Goal: Transaction & Acquisition: Purchase product/service

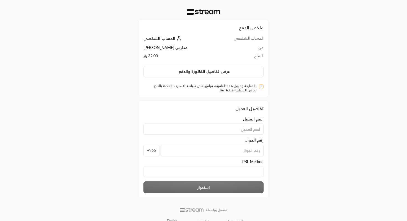
click at [247, 171] on Method "text" at bounding box center [203, 171] width 120 height 11
click at [246, 160] on span "PBL Method" at bounding box center [252, 162] width 21 height 6
click at [299, 72] on div "ملخص الدفع الحساب الشخصي الحساب الشخصي من مدارس ابن رشد المبلغ 32.00 عرض تفاصيل…" at bounding box center [204, 115] width 204 height 230
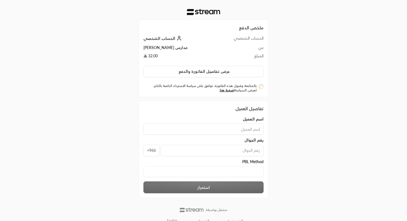
click at [194, 175] on Method "text" at bounding box center [203, 171] width 120 height 11
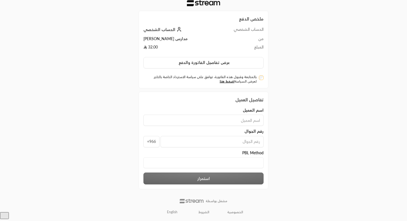
click at [234, 123] on input at bounding box center [203, 120] width 120 height 11
type input "nadeen"
click at [232, 137] on input "tel" at bounding box center [212, 141] width 103 height 11
type input "532591721"
click at [335, 143] on div "ملخص الدفع الحساب الشخصي الحساب الشخصي من مدارس ابن رشد المبلغ 32.00 عرض تفاصيل…" at bounding box center [203, 106] width 407 height 230
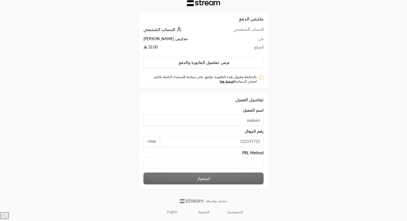
click at [208, 162] on Method "text" at bounding box center [203, 162] width 120 height 11
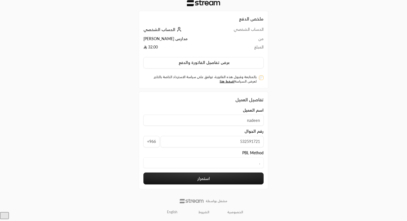
type Method "."
click at [208, 176] on button "استمرار" at bounding box center [203, 179] width 120 height 12
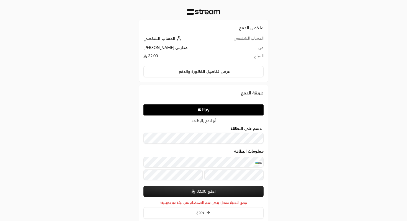
click at [244, 168] on div "معلومات البطاقة" at bounding box center [203, 168] width 120 height 23
click at [205, 193] on span "32.00" at bounding box center [202, 192] width 10 height 6
